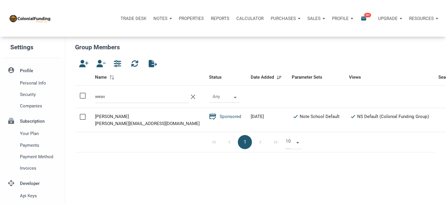
click at [215, 18] on p "Reports" at bounding box center [220, 18] width 18 height 5
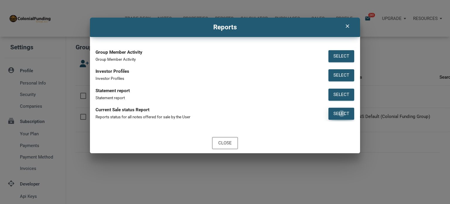
click at [342, 113] on div "Select" at bounding box center [342, 113] width 16 height 7
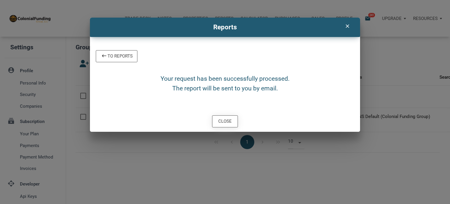
click at [226, 119] on div "Close" at bounding box center [224, 121] width 13 height 7
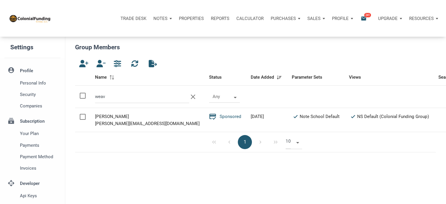
click at [219, 19] on p "Reports" at bounding box center [220, 18] width 18 height 5
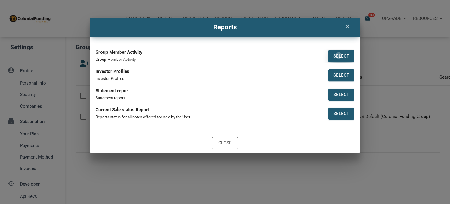
click at [339, 55] on div "Select" at bounding box center [342, 56] width 16 height 7
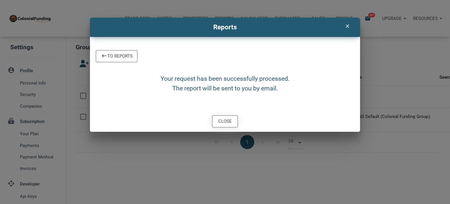
click at [223, 120] on div "Close" at bounding box center [224, 121] width 13 height 7
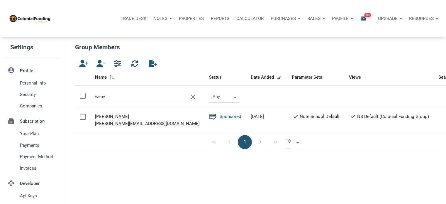
click at [160, 17] on p "Notes" at bounding box center [160, 18] width 14 height 5
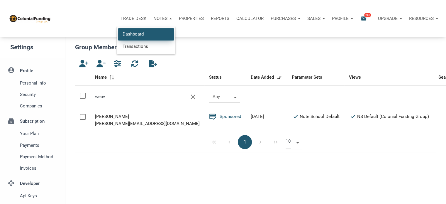
click at [129, 35] on link "Dashboard" at bounding box center [146, 34] width 56 height 12
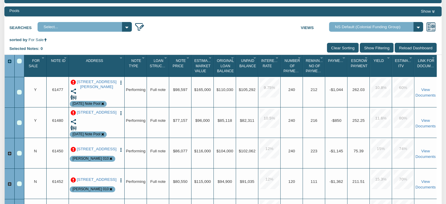
scroll to position [89, 0]
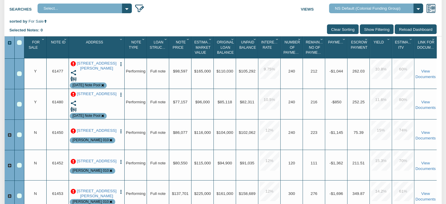
click at [72, 94] on p at bounding box center [73, 94] width 5 height 5
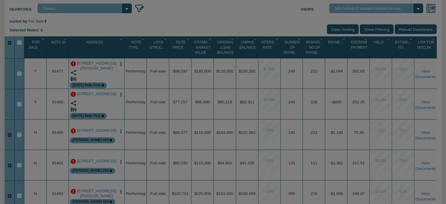
scroll to position [90, 0]
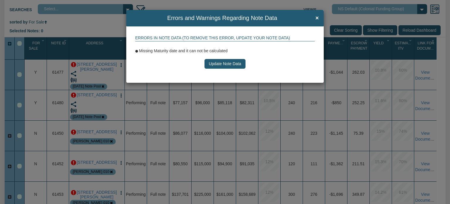
click at [219, 64] on button "Update Note Data" at bounding box center [225, 64] width 41 height 10
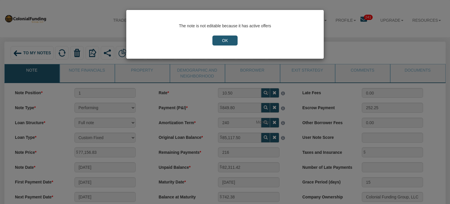
click at [231, 42] on input "OK" at bounding box center [225, 40] width 25 height 10
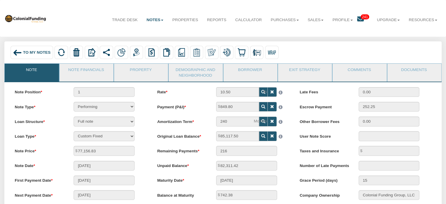
click at [33, 53] on span "To My Notes" at bounding box center [37, 52] width 28 height 4
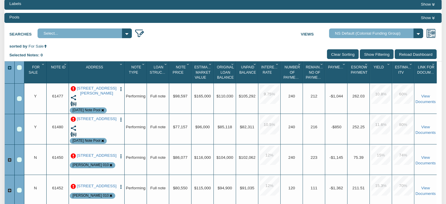
scroll to position [65, 0]
click at [19, 127] on div "Row 2, Row Selection Checkbox" at bounding box center [19, 128] width 5 height 5
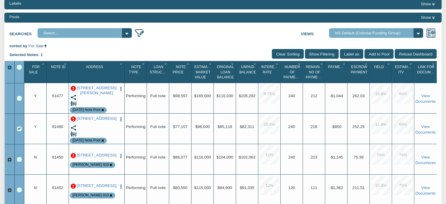
scroll to position [13, 0]
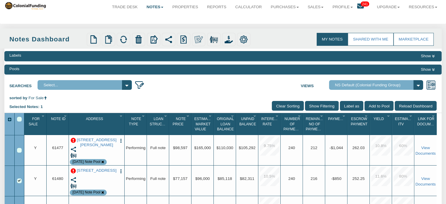
click at [186, 133] on div "Labels Show Pools Show Searches Select... 123 main Views Admin View" at bounding box center [222, 176] width 437 height 254
click at [121, 171] on img "button" at bounding box center [120, 171] width 5 height 5
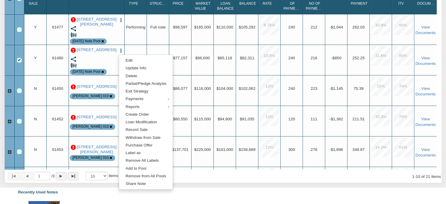
scroll to position [135, 0]
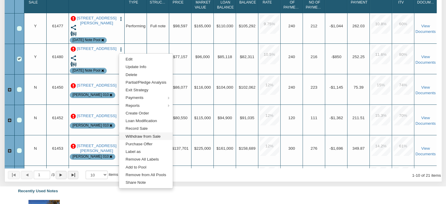
click at [137, 137] on link "Withdraw from Sale" at bounding box center [146, 136] width 54 height 8
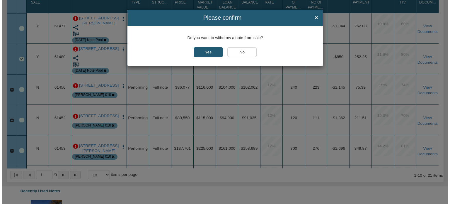
scroll to position [135, 0]
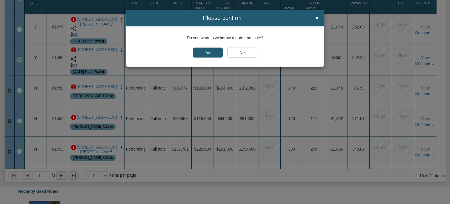
click at [204, 52] on input "Yes" at bounding box center [208, 52] width 30 height 10
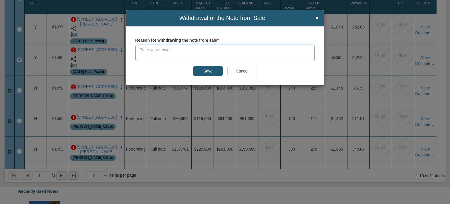
click at [191, 51] on textarea at bounding box center [225, 53] width 180 height 16
type textarea "Update maturity date."
click at [211, 72] on input "Save" at bounding box center [208, 71] width 30 height 10
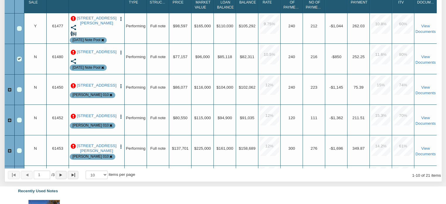
scroll to position [0, 0]
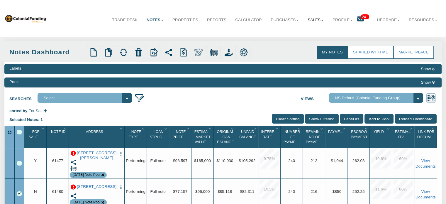
click at [306, 19] on link "Sales" at bounding box center [315, 20] width 25 height 15
click at [284, 33] on link "Offers" at bounding box center [302, 33] width 52 height 8
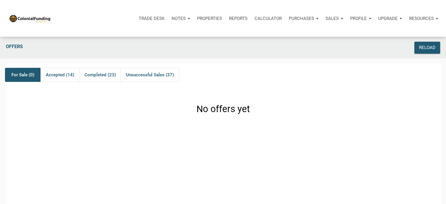
click at [182, 18] on p "Notes" at bounding box center [178, 18] width 14 height 5
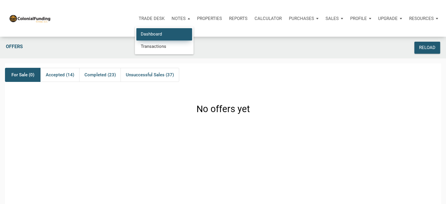
click at [158, 34] on link "Dashboard" at bounding box center [164, 34] width 56 height 12
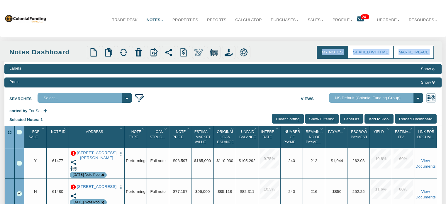
drag, startPoint x: 445, startPoint y: 33, endPoint x: 448, endPoint y: 50, distance: 17.5
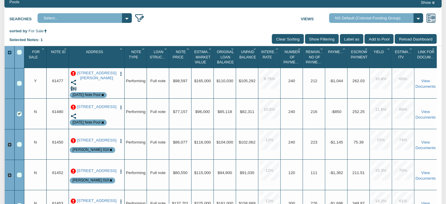
scroll to position [82, 0]
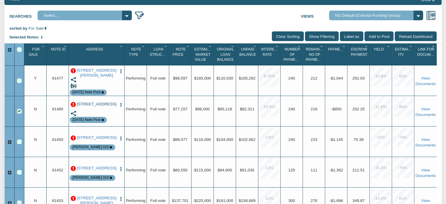
click at [91, 106] on link "2541 N Arlington Avenue, Indianapolis, IN, 46218" at bounding box center [97, 104] width 40 height 5
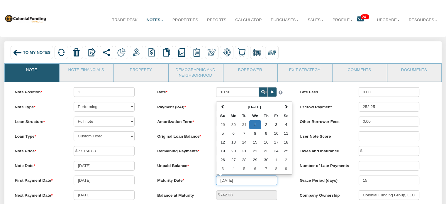
click at [259, 185] on input "04/01/2043" at bounding box center [246, 180] width 61 height 10
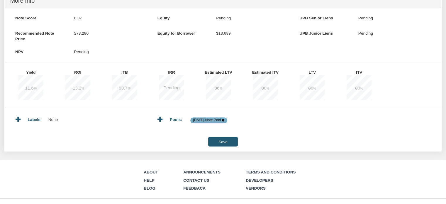
scroll to position [244, 0]
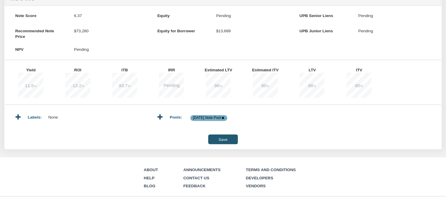
click at [223, 142] on input "Save" at bounding box center [222, 139] width 29 height 10
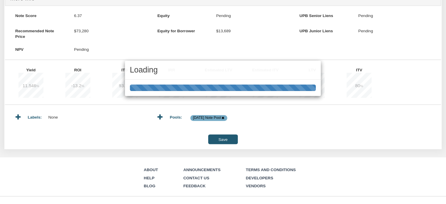
type input "742.39"
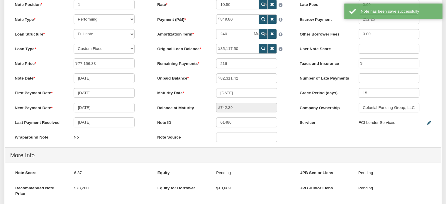
scroll to position [0, 0]
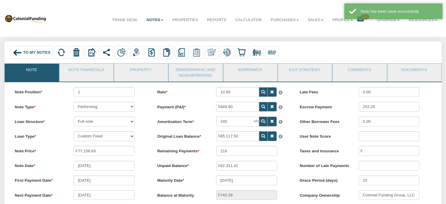
click at [30, 50] on span "To My Notes" at bounding box center [37, 52] width 28 height 4
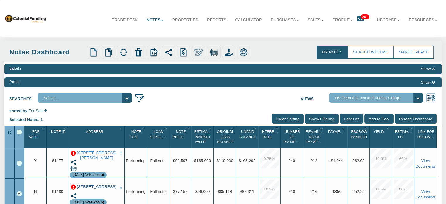
click at [101, 189] on link "2541 N Arlington Avenue, Indianapolis, IN, 46218" at bounding box center [97, 186] width 40 height 5
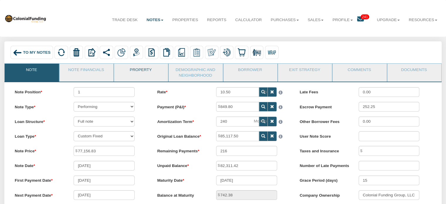
click at [140, 71] on link "Property" at bounding box center [140, 71] width 53 height 15
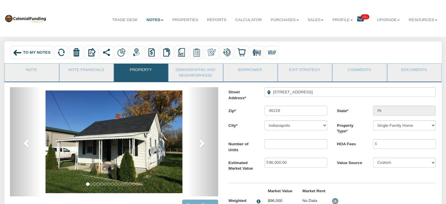
click at [34, 52] on span "To My Notes" at bounding box center [37, 52] width 28 height 4
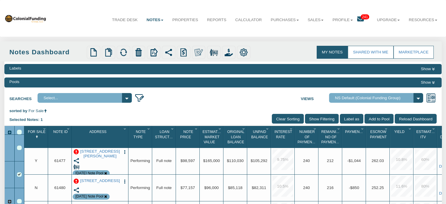
select select
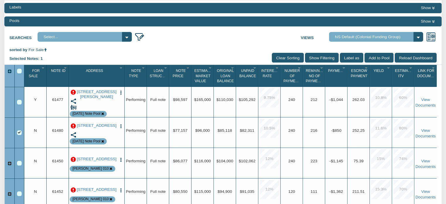
scroll to position [62, 0]
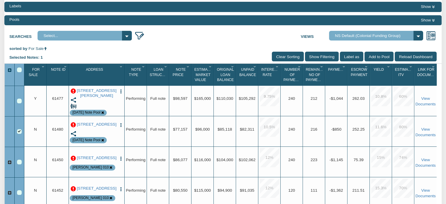
click at [121, 124] on img "button" at bounding box center [120, 125] width 5 height 5
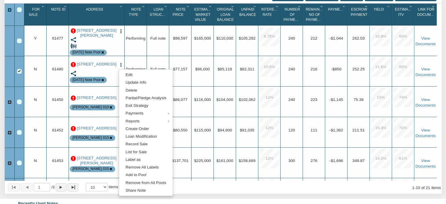
scroll to position [124, 0]
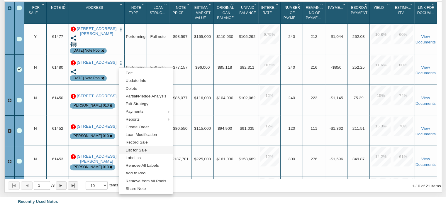
click at [141, 150] on link "List for Sale" at bounding box center [146, 150] width 54 height 8
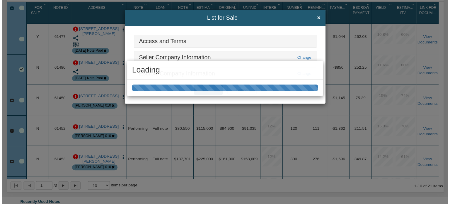
scroll to position [124, 0]
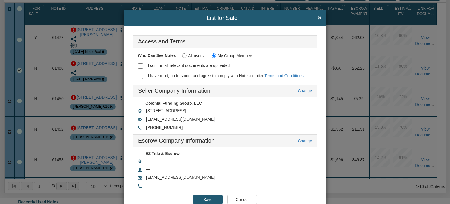
click at [138, 65] on input "I confirm all relevant documents are uploaded" at bounding box center [140, 65] width 5 height 5
checkbox input "true"
click at [140, 78] on input "I have read, understood, and agree to comply with NoteUnlimited Terms and Condi…" at bounding box center [140, 76] width 5 height 5
checkbox input "true"
click at [206, 196] on input "Save" at bounding box center [208, 199] width 30 height 10
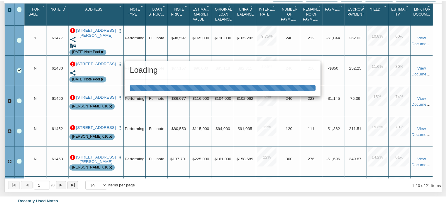
scroll to position [124, 0]
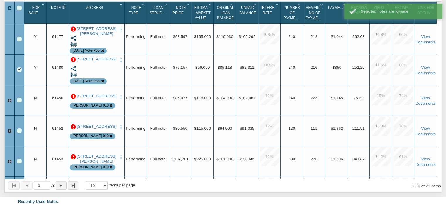
click at [120, 62] on img "button" at bounding box center [120, 59] width 5 height 5
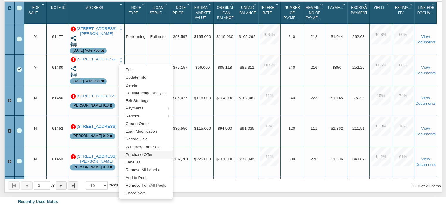
click at [138, 155] on link "Purchase Offer" at bounding box center [146, 154] width 54 height 8
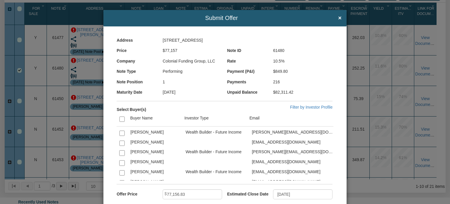
scroll to position [70, 0]
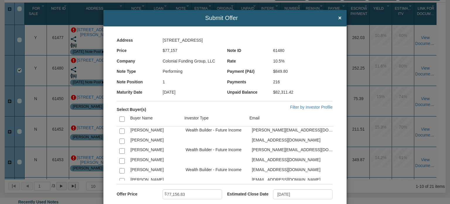
click at [121, 169] on input "checkbox" at bounding box center [121, 170] width 5 height 5
checkbox input "true"
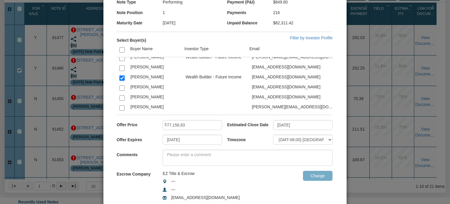
scroll to position [71, 0]
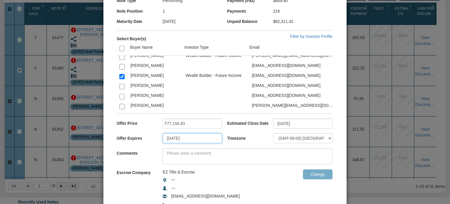
click at [196, 139] on input "08/13/2025" at bounding box center [193, 138] width 60 height 10
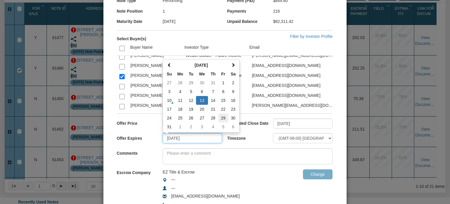
click at [222, 115] on td "29" at bounding box center [223, 117] width 10 height 9
type input "08/29/2025"
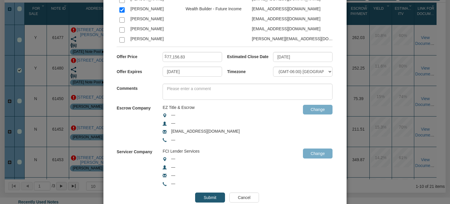
scroll to position [153, 0]
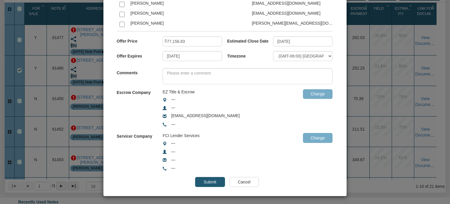
click at [207, 178] on input "Submit" at bounding box center [210, 182] width 30 height 10
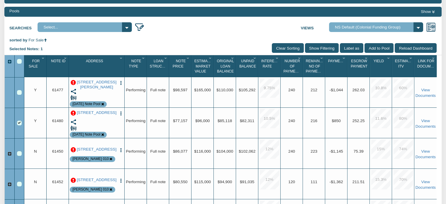
scroll to position [70, 0]
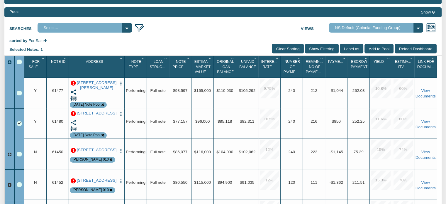
click at [73, 113] on p at bounding box center [73, 113] width 5 height 5
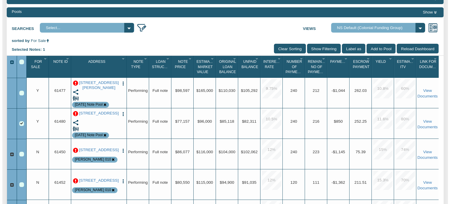
scroll to position [70, 0]
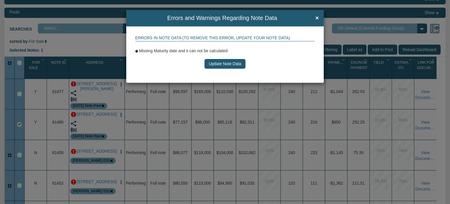
click at [216, 63] on button "Update Note Data" at bounding box center [225, 64] width 41 height 10
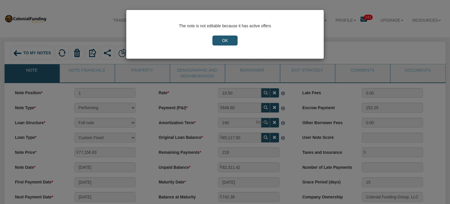
click at [221, 38] on input "OK" at bounding box center [225, 40] width 25 height 10
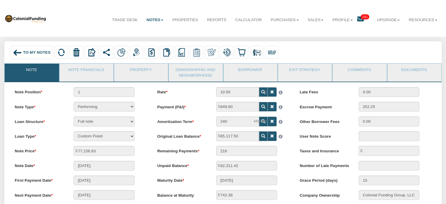
click at [26, 53] on span "To My Notes" at bounding box center [37, 52] width 28 height 4
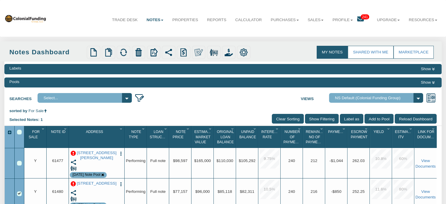
click at [121, 184] on img "button" at bounding box center [120, 183] width 5 height 5
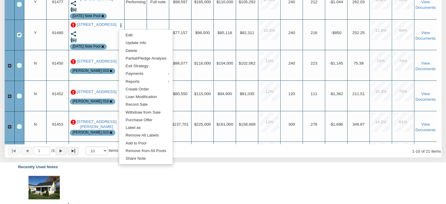
scroll to position [159, 0]
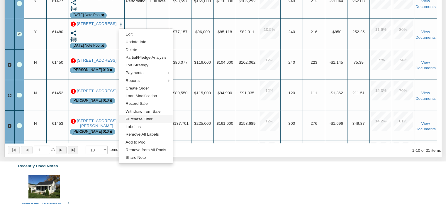
click at [135, 119] on link "Purchase Offer" at bounding box center [146, 119] width 54 height 8
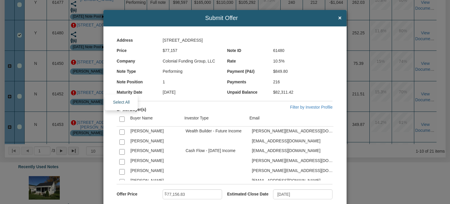
click at [120, 118] on input "checkbox" at bounding box center [121, 118] width 5 height 5
checkbox input "true"
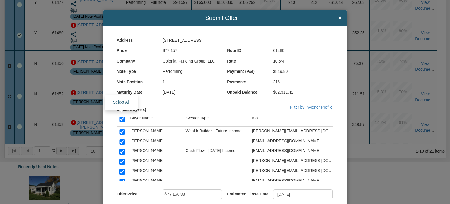
checkbox input "true"
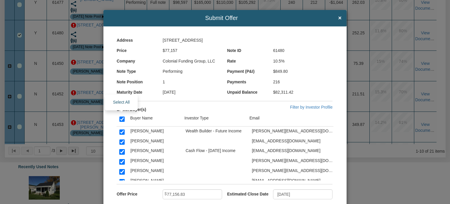
checkbox input "true"
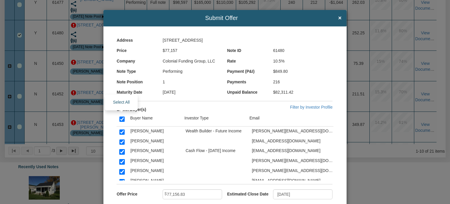
checkbox input "true"
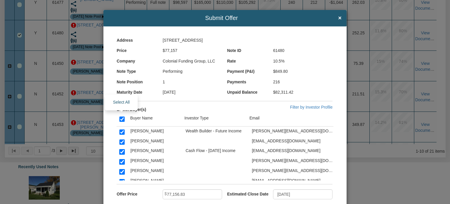
checkbox input "true"
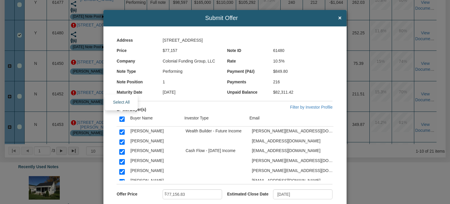
checkbox input "true"
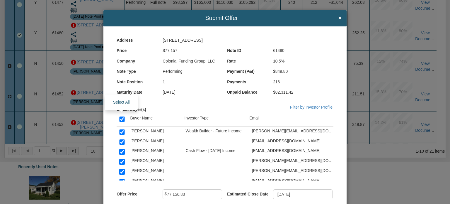
checkbox input "true"
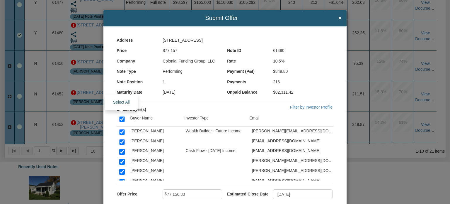
checkbox input "true"
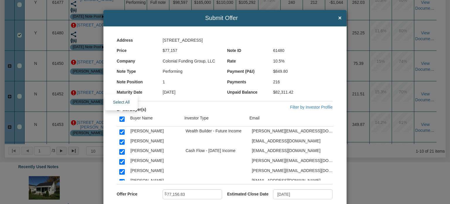
checkbox input "true"
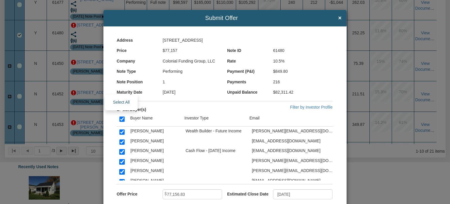
checkbox input "true"
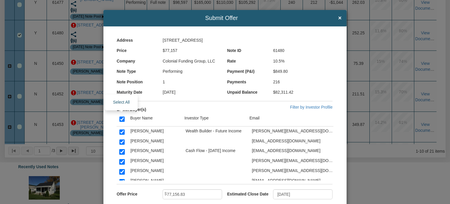
checkbox input "true"
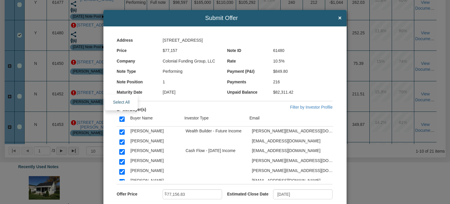
checkbox input "true"
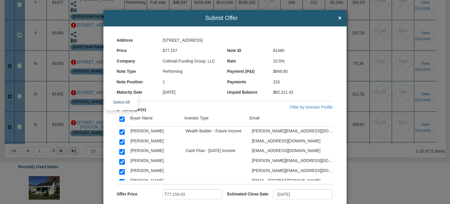
checkbox input "true"
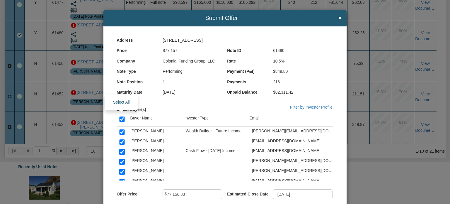
checkbox input "true"
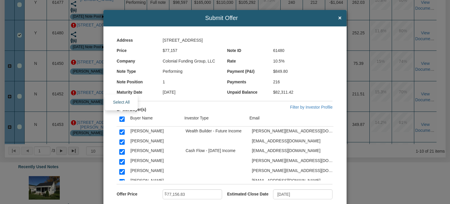
checkbox input "true"
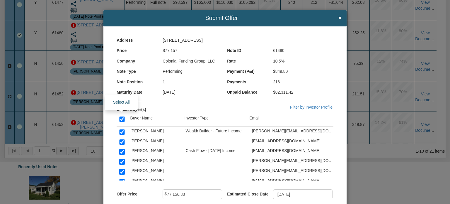
checkbox input "true"
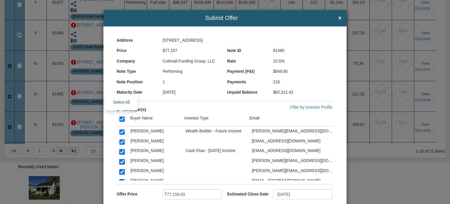
checkbox input "true"
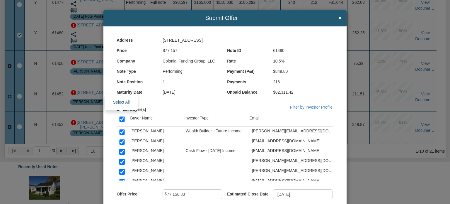
checkbox input "true"
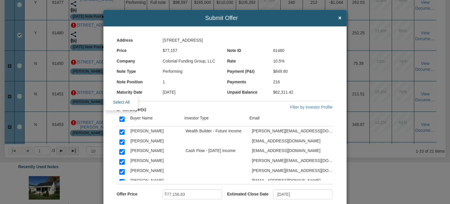
checkbox input "true"
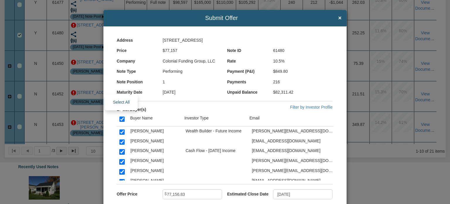
checkbox input "true"
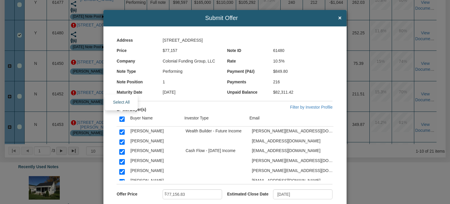
checkbox input "true"
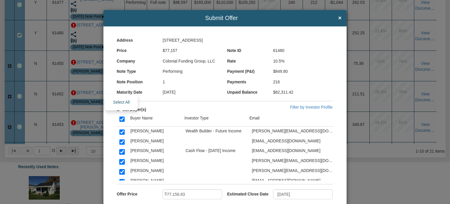
checkbox input "true"
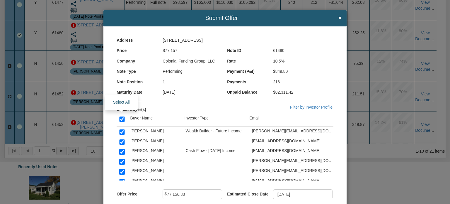
checkbox input "true"
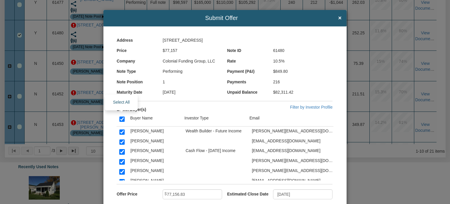
checkbox input "true"
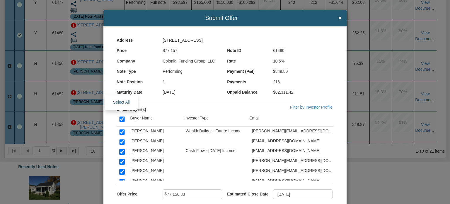
checkbox input "true"
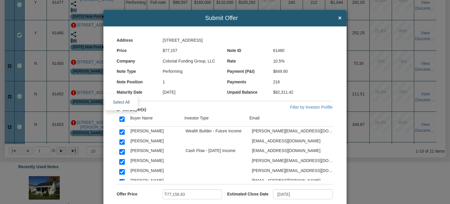
checkbox input "true"
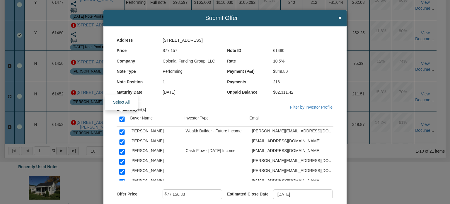
checkbox input "true"
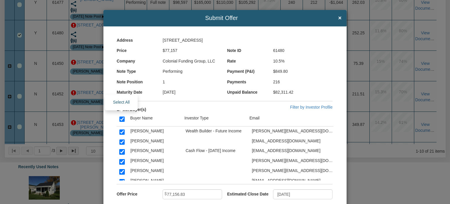
checkbox input "true"
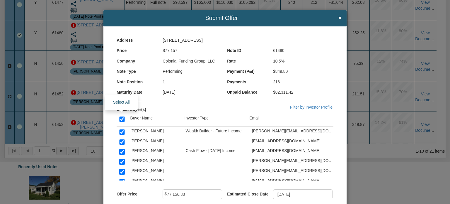
checkbox input "true"
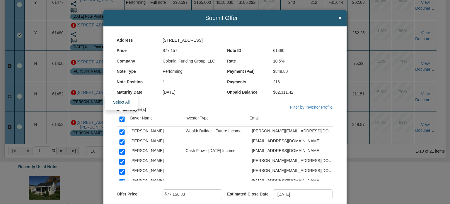
checkbox input "true"
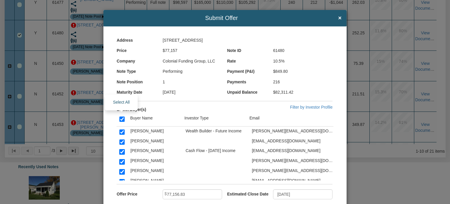
checkbox input "true"
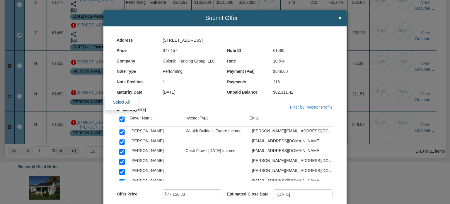
checkbox input "true"
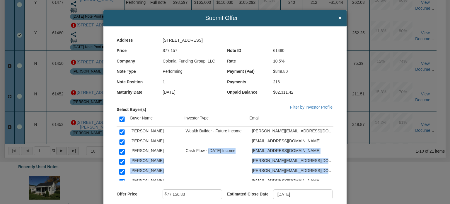
drag, startPoint x: 310, startPoint y: 170, endPoint x: 205, endPoint y: 149, distance: 106.4
click at [205, 149] on tbody "Akhilesh Agrawal Wealth Builder - Future Income akhilesh.agrawal@yahoo.com Al C…" at bounding box center [227, 153] width 221 height 54
click at [120, 119] on input "checkbox" at bounding box center [121, 118] width 5 height 5
checkbox input "false"
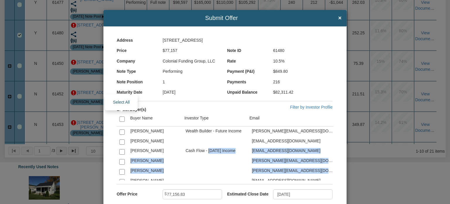
checkbox input "false"
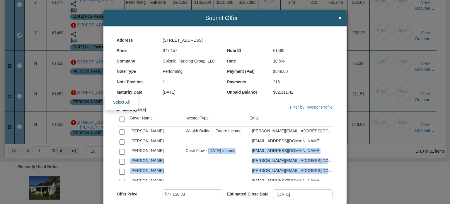
checkbox input "false"
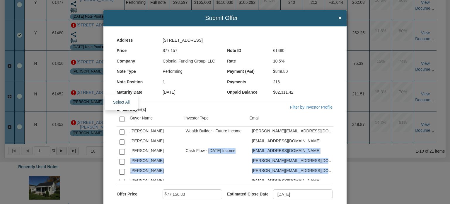
checkbox input "false"
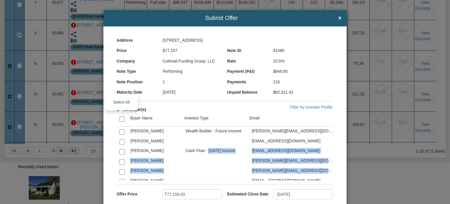
checkbox input "false"
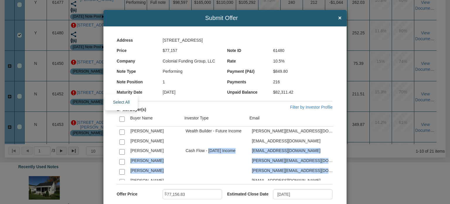
checkbox input "false"
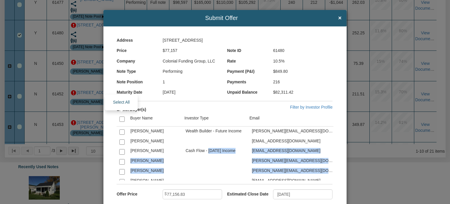
checkbox input "false"
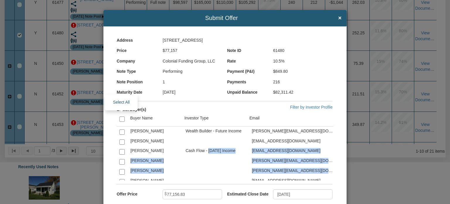
checkbox input "false"
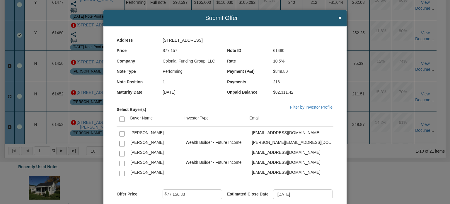
scroll to position [82, 0]
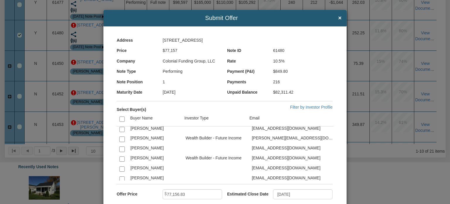
click at [120, 157] on input "checkbox" at bounding box center [121, 158] width 5 height 5
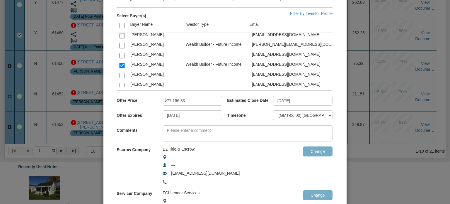
scroll to position [94, 0]
click at [193, 116] on input "08/13/2025" at bounding box center [193, 115] width 60 height 10
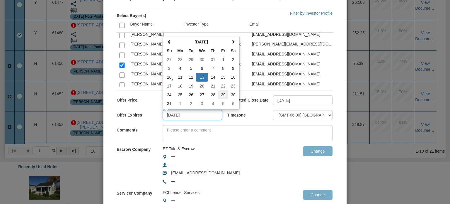
click at [223, 92] on td "29" at bounding box center [223, 94] width 10 height 9
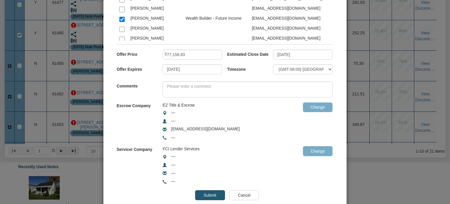
scroll to position [153, 0]
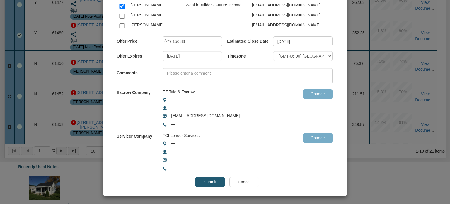
click at [201, 179] on input "Submit" at bounding box center [210, 182] width 30 height 10
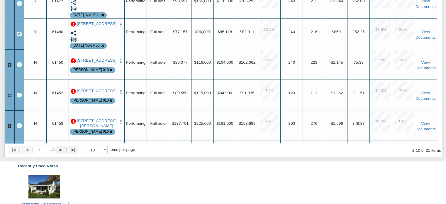
scroll to position [0, 0]
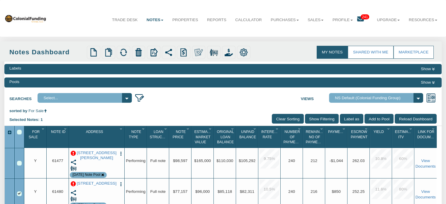
click at [357, 20] on icon at bounding box center [360, 19] width 7 height 7
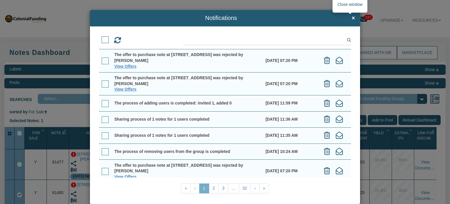
click at [352, 18] on span "×" at bounding box center [354, 18] width 4 height 6
